Goal: Check status: Check status

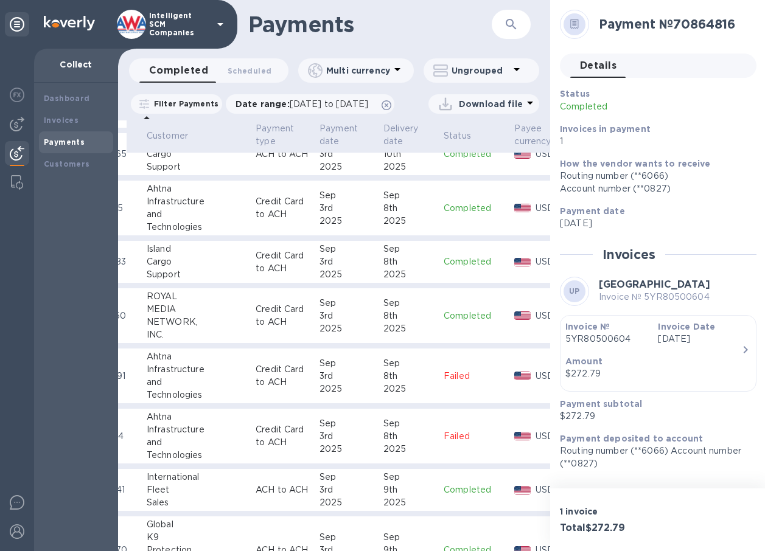
scroll to position [710, 58]
click at [178, 484] on div "International" at bounding box center [197, 477] width 99 height 13
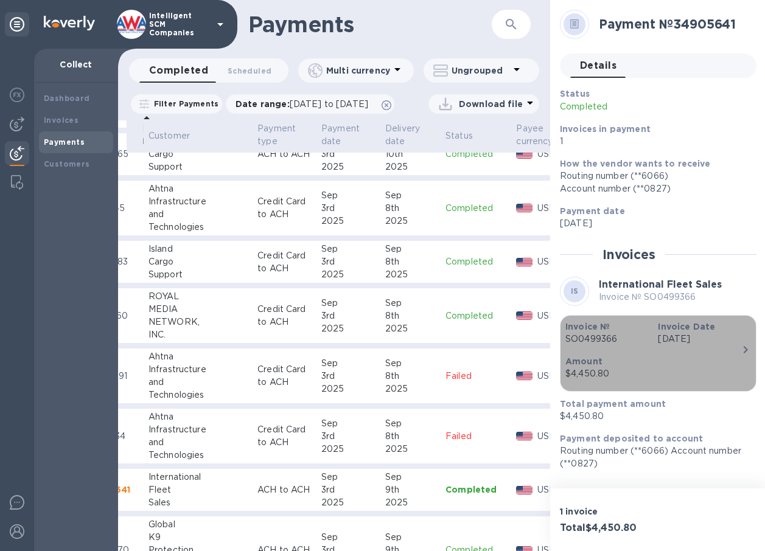
click at [588, 336] on p "SO0499366" at bounding box center [606, 339] width 83 height 13
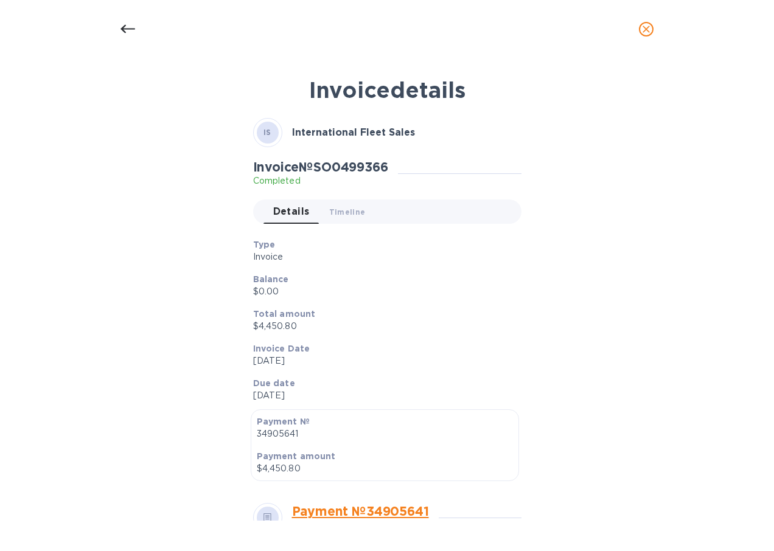
click at [356, 166] on h2 "Invoice № SO0499366" at bounding box center [320, 166] width 135 height 15
copy h2 "SO0499366"
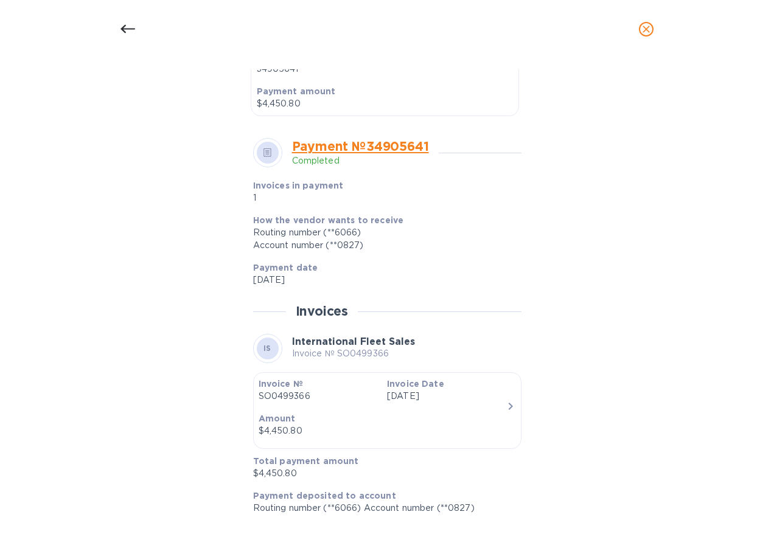
scroll to position [366, 0]
click at [128, 27] on icon at bounding box center [127, 29] width 15 height 15
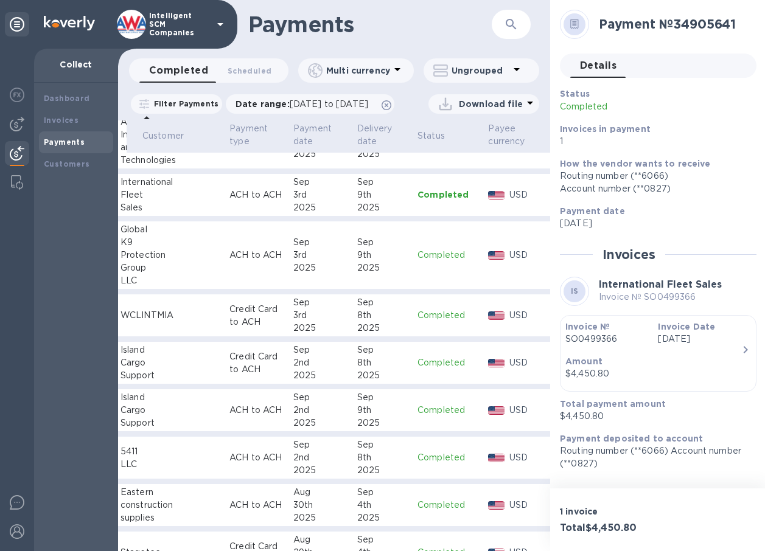
scroll to position [992, 86]
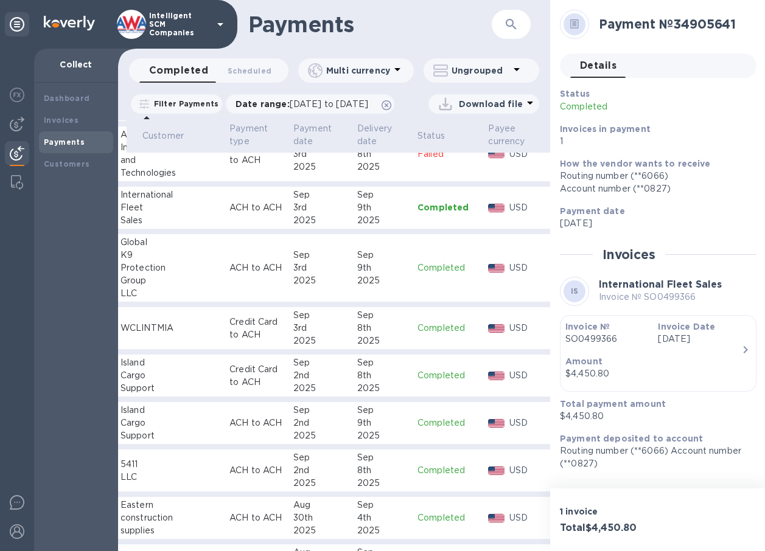
click at [229, 274] on p "ACH to ACH" at bounding box center [256, 268] width 54 height 13
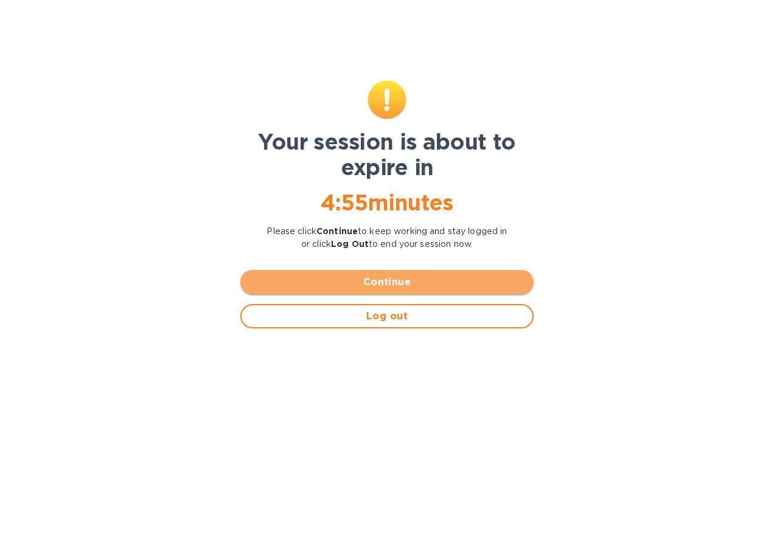
click at [410, 282] on span "Continue" at bounding box center [387, 282] width 274 height 15
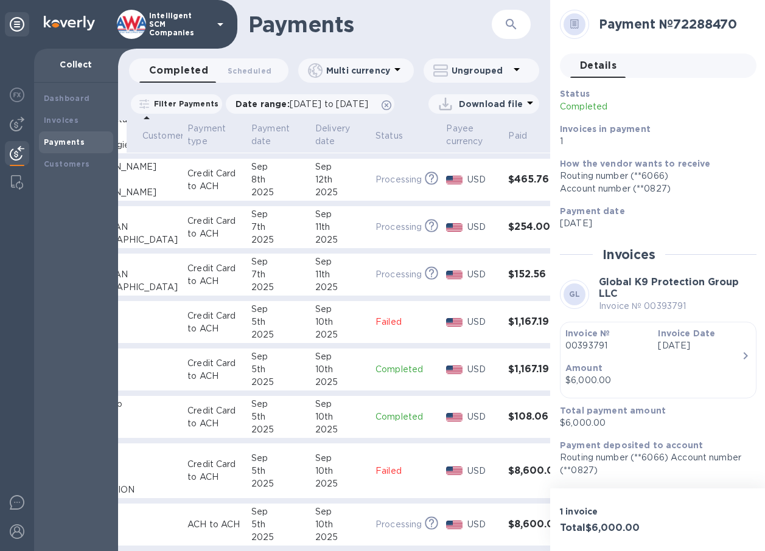
scroll to position [122, 128]
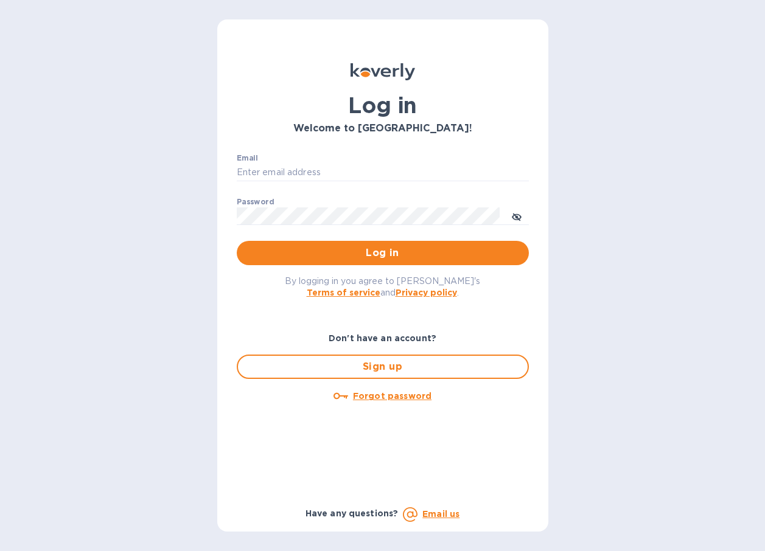
type input "[EMAIL_ADDRESS][DOMAIN_NAME]"
click at [413, 261] on button "Log in" at bounding box center [383, 253] width 292 height 24
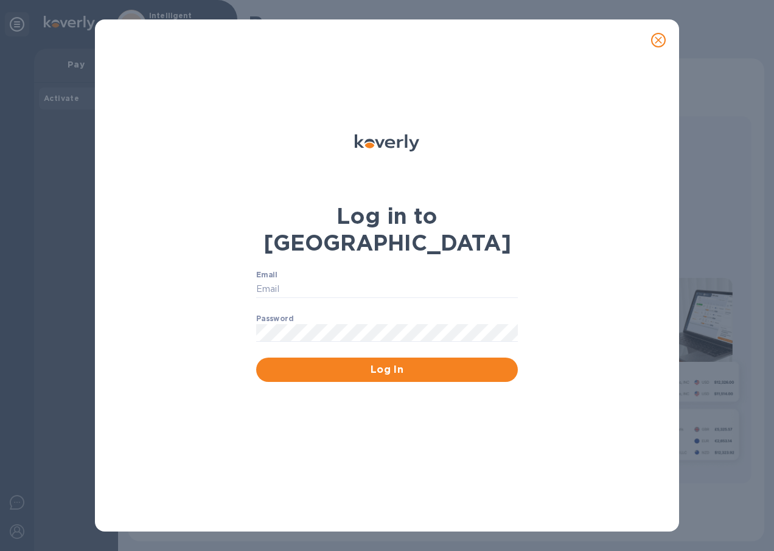
type input "[EMAIL_ADDRESS][DOMAIN_NAME]"
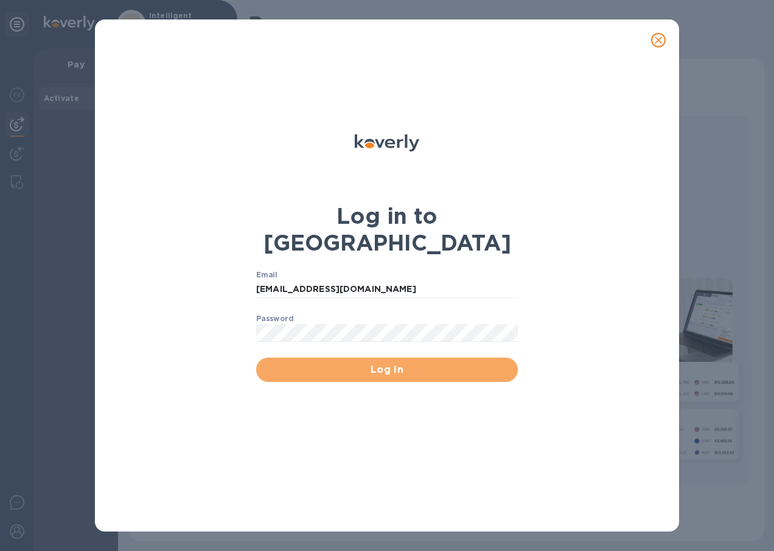
click at [344, 363] on span "Log In" at bounding box center [387, 370] width 242 height 15
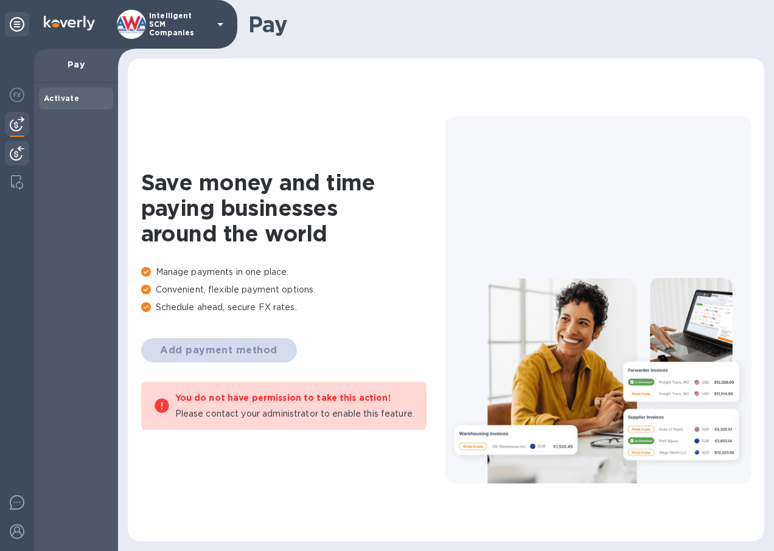
click at [17, 148] on img at bounding box center [17, 153] width 15 height 15
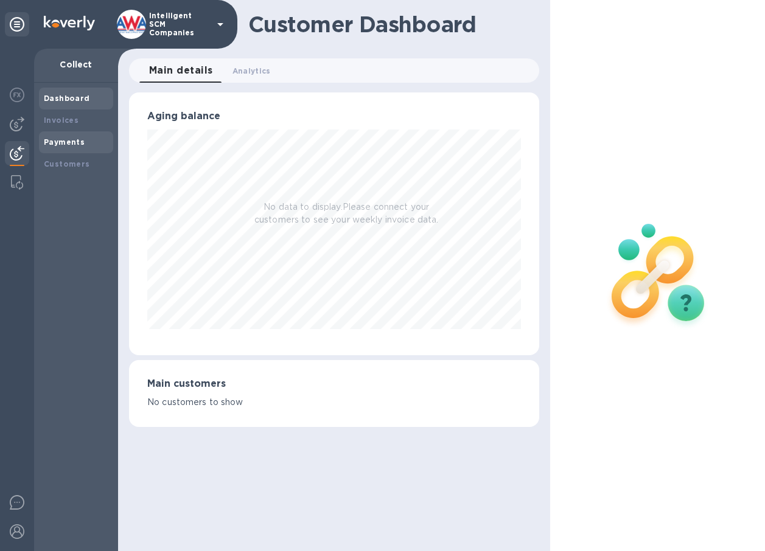
scroll to position [263, 410]
click at [47, 145] on b "Payments" at bounding box center [64, 142] width 41 height 9
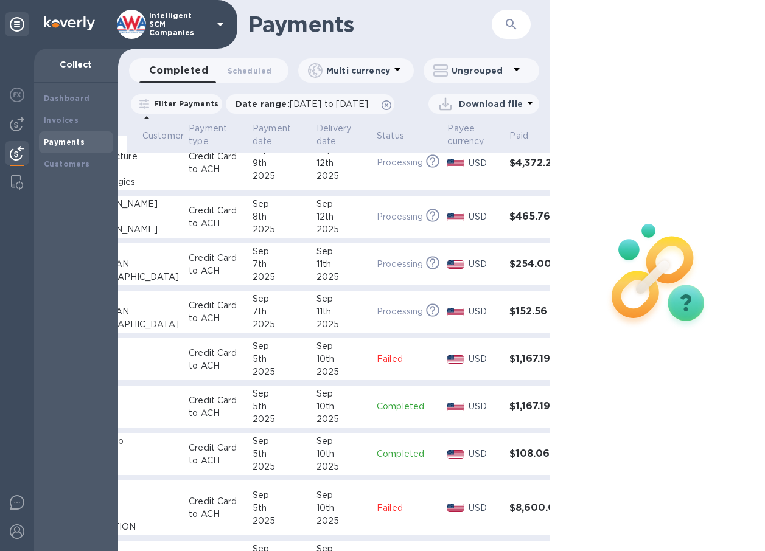
scroll to position [0, 127]
